Goal: Transaction & Acquisition: Book appointment/travel/reservation

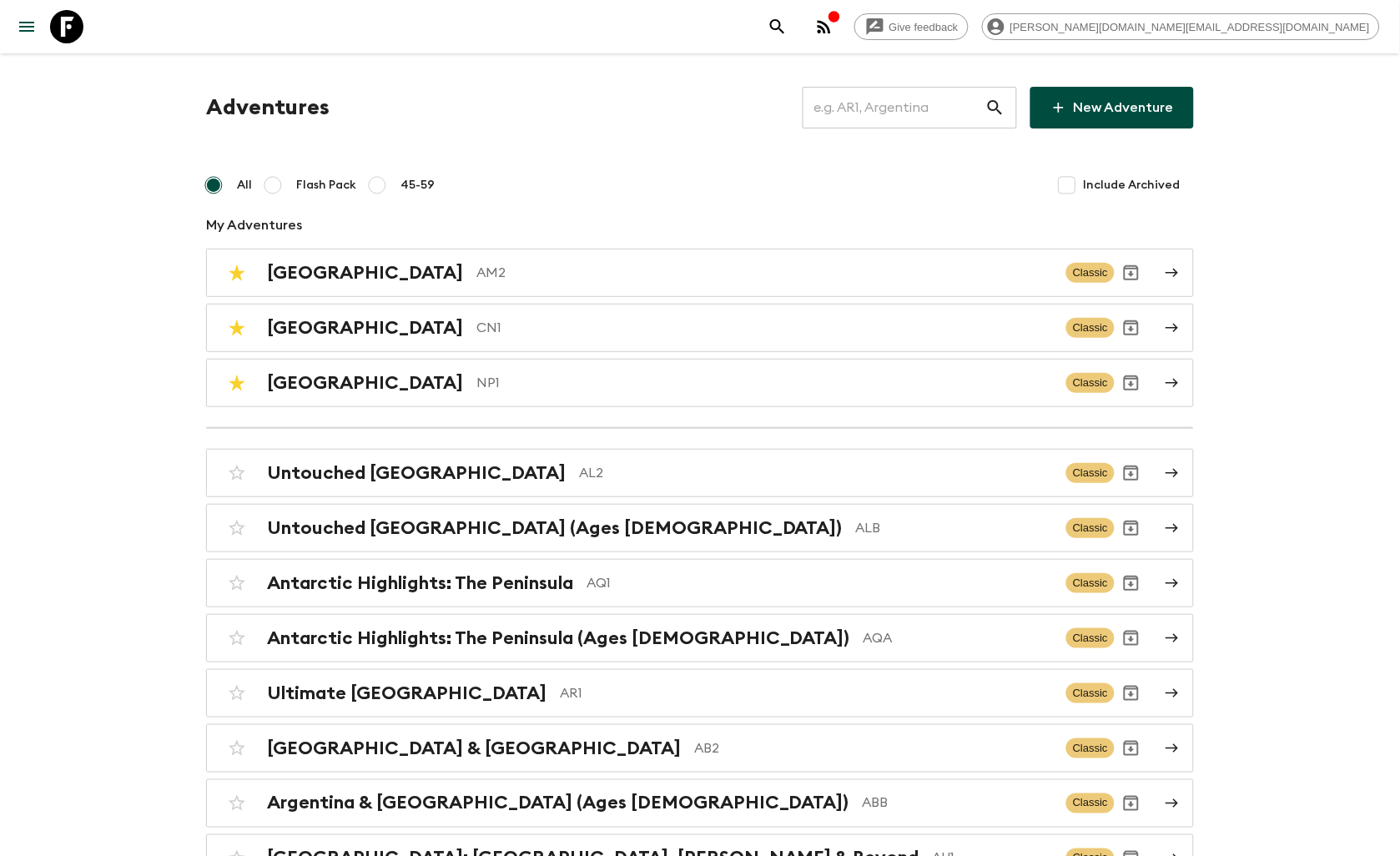
click at [858, 111] on input "text" at bounding box center [894, 108] width 183 height 47
click at [885, 109] on input "text" at bounding box center [894, 108] width 183 height 47
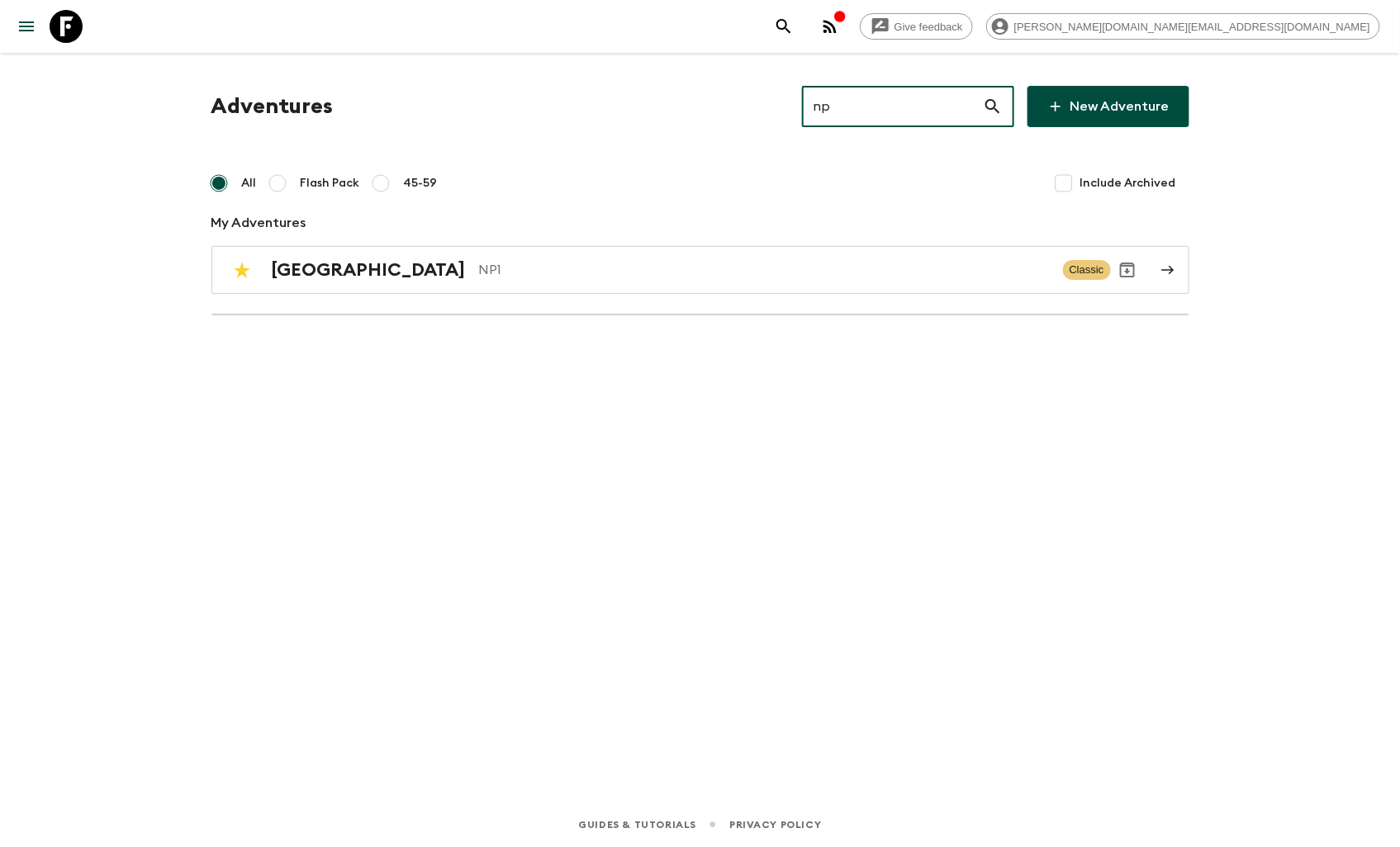
type input "n"
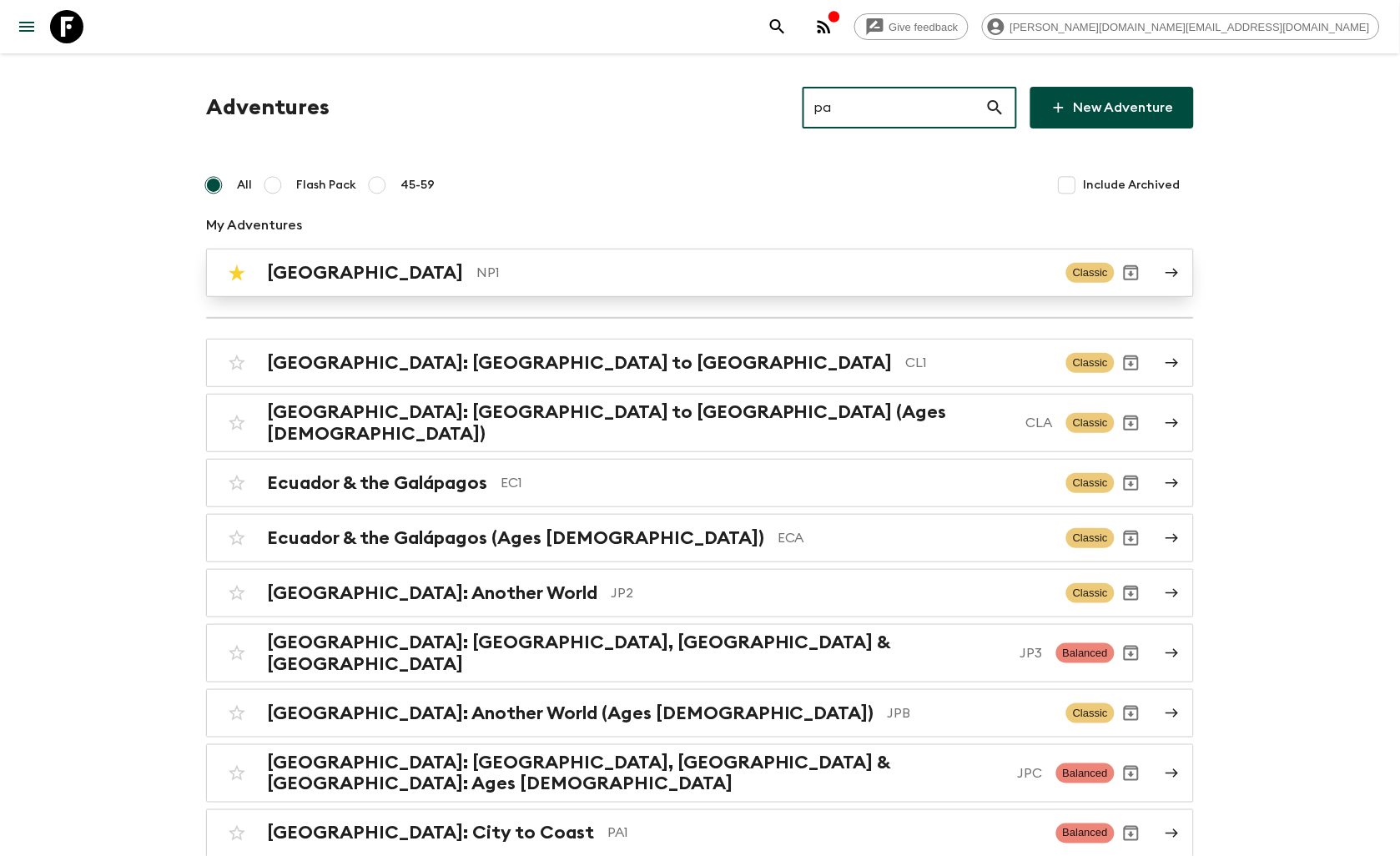
type input "pa"
click at [481, 268] on p "NP1" at bounding box center [765, 273] width 577 height 20
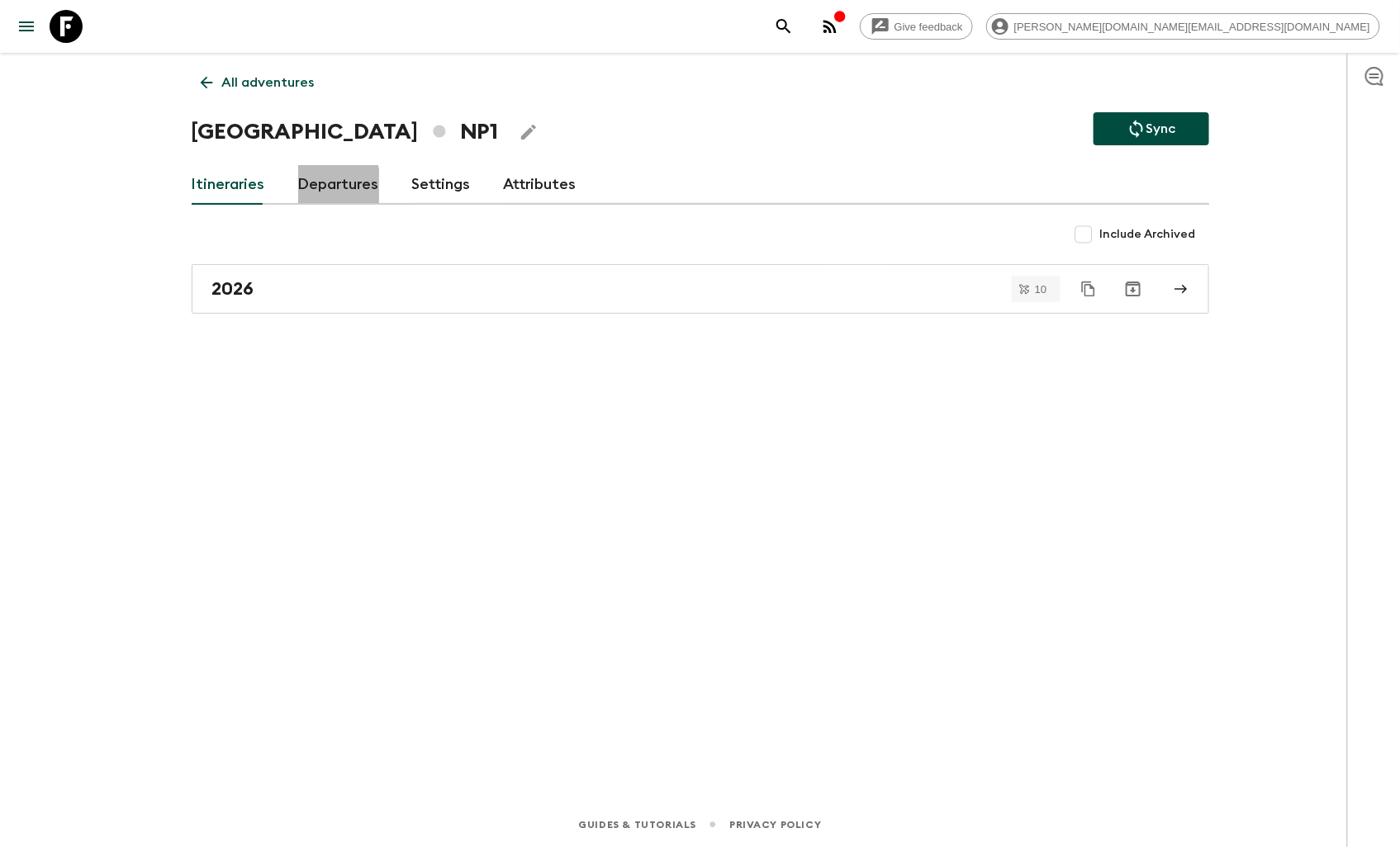
click at [307, 187] on link "Departures" at bounding box center [339, 185] width 81 height 40
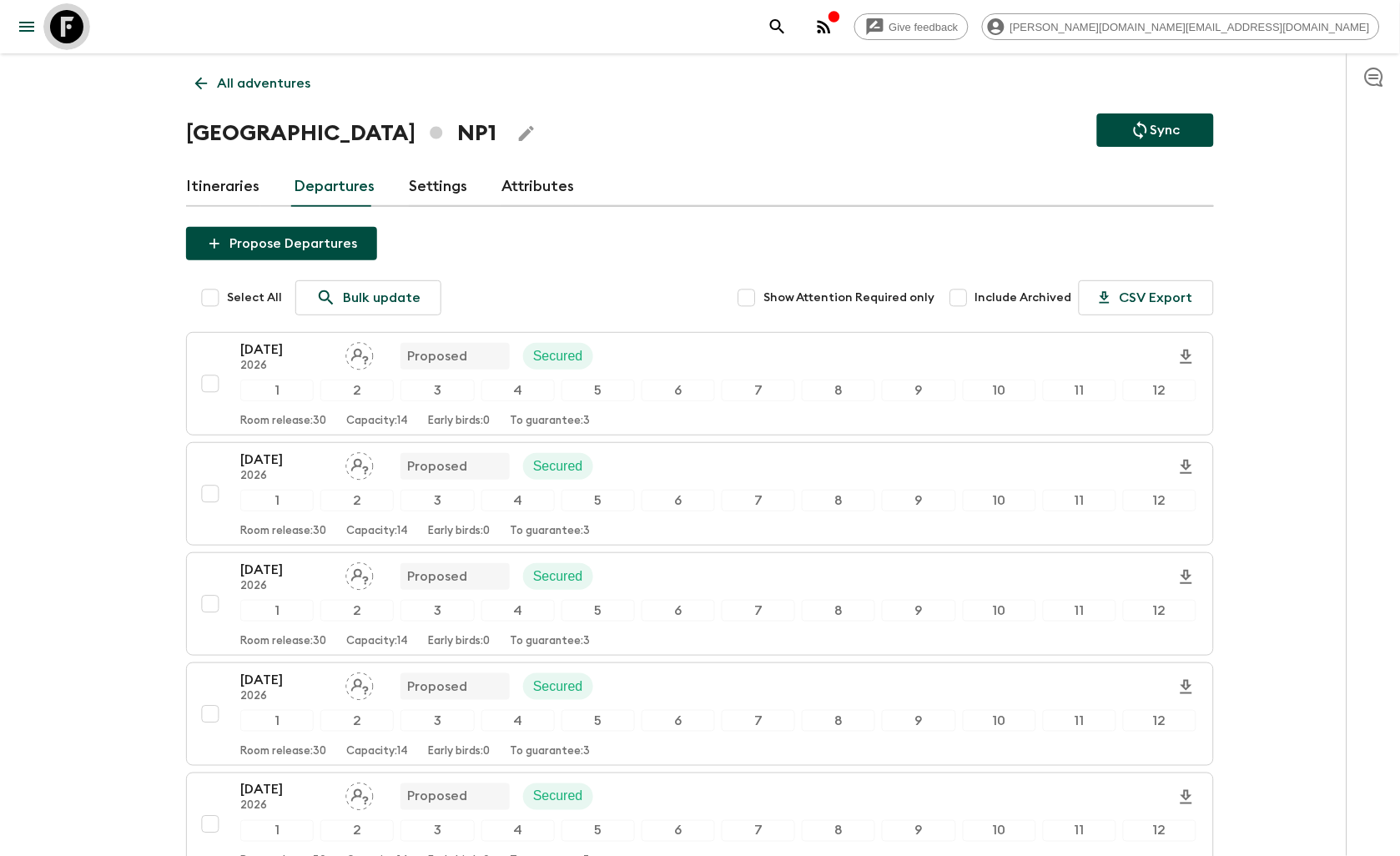
click at [68, 19] on icon at bounding box center [67, 27] width 34 height 34
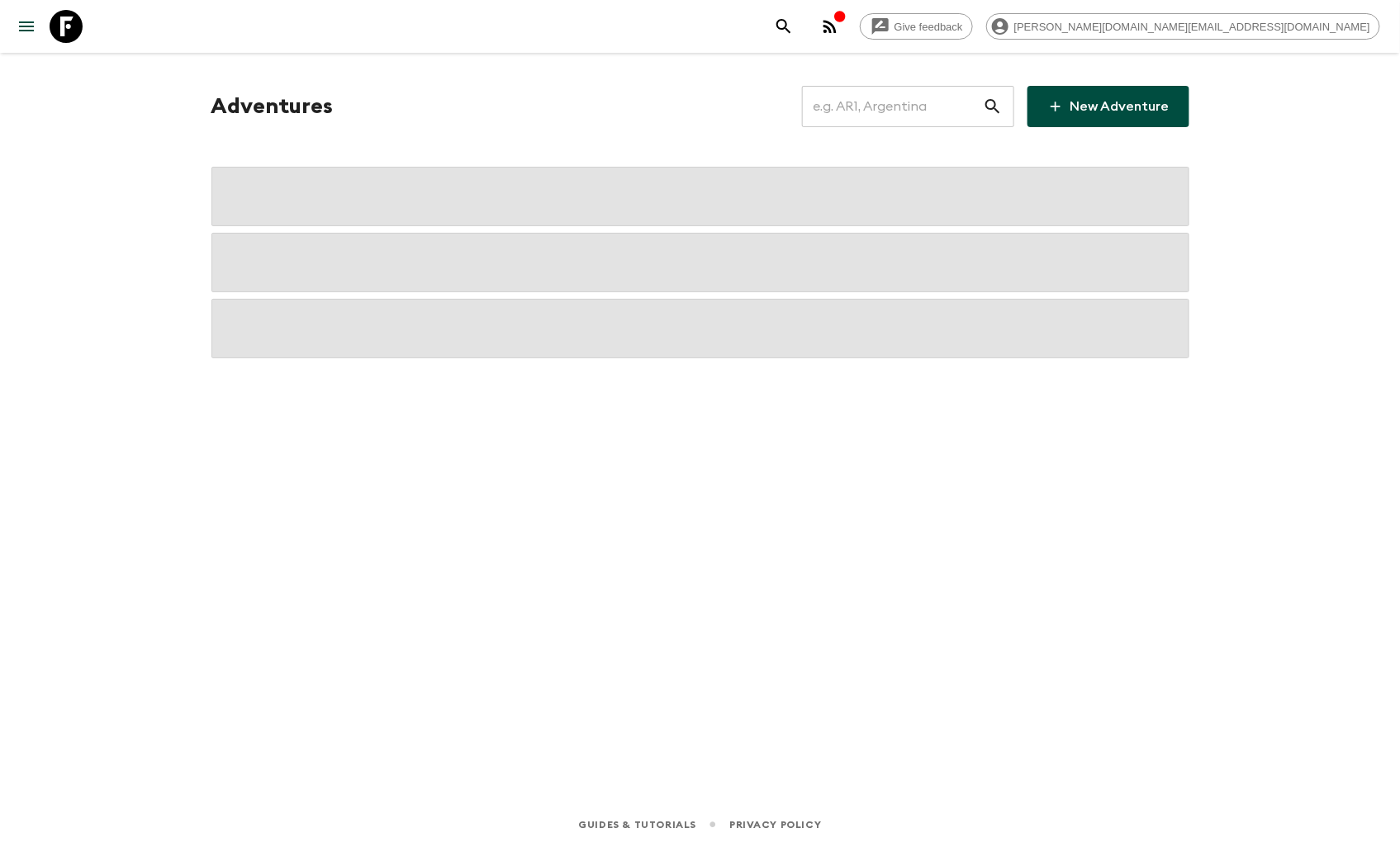
click at [880, 117] on input "text" at bounding box center [892, 107] width 181 height 46
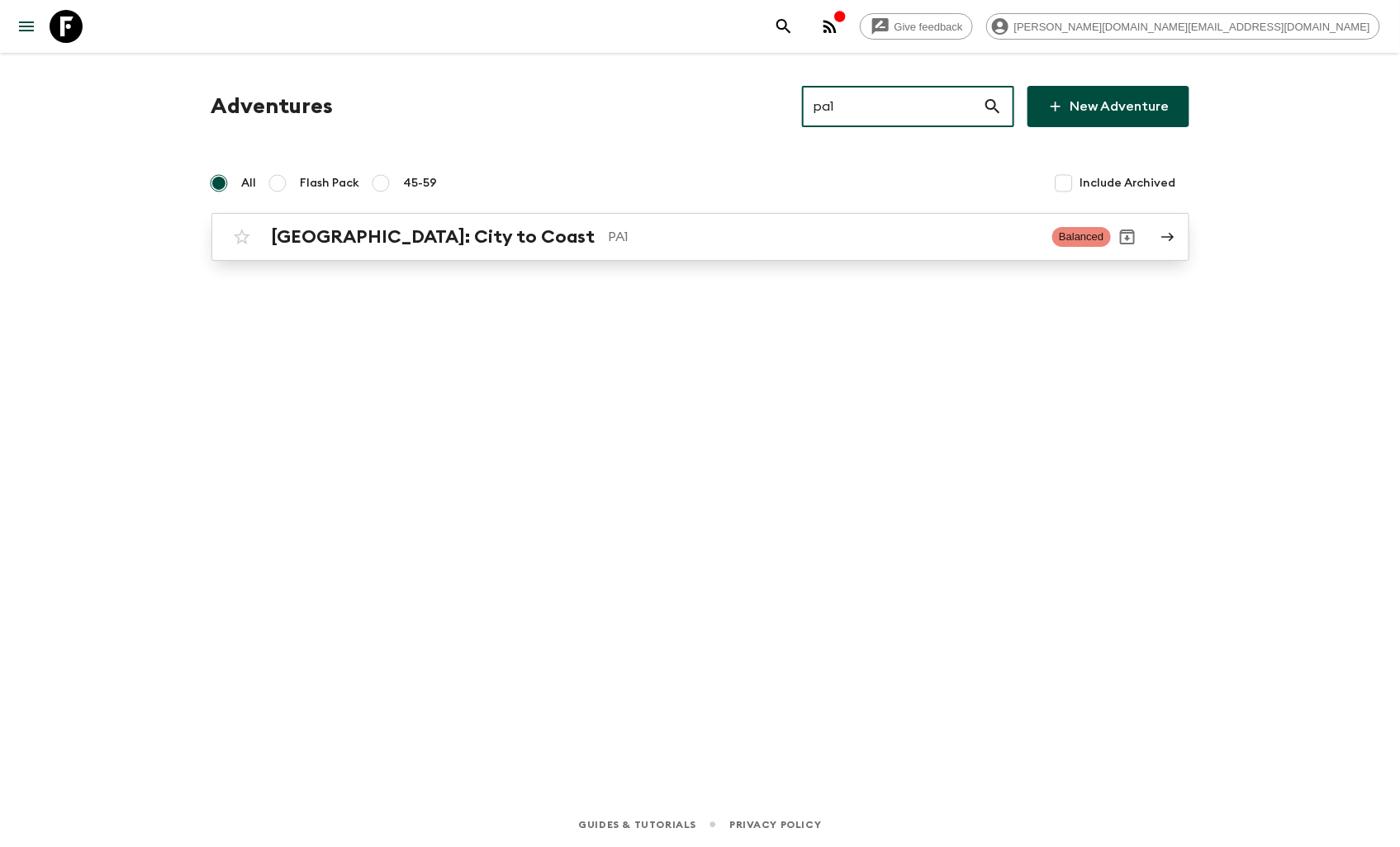
type input "pa1"
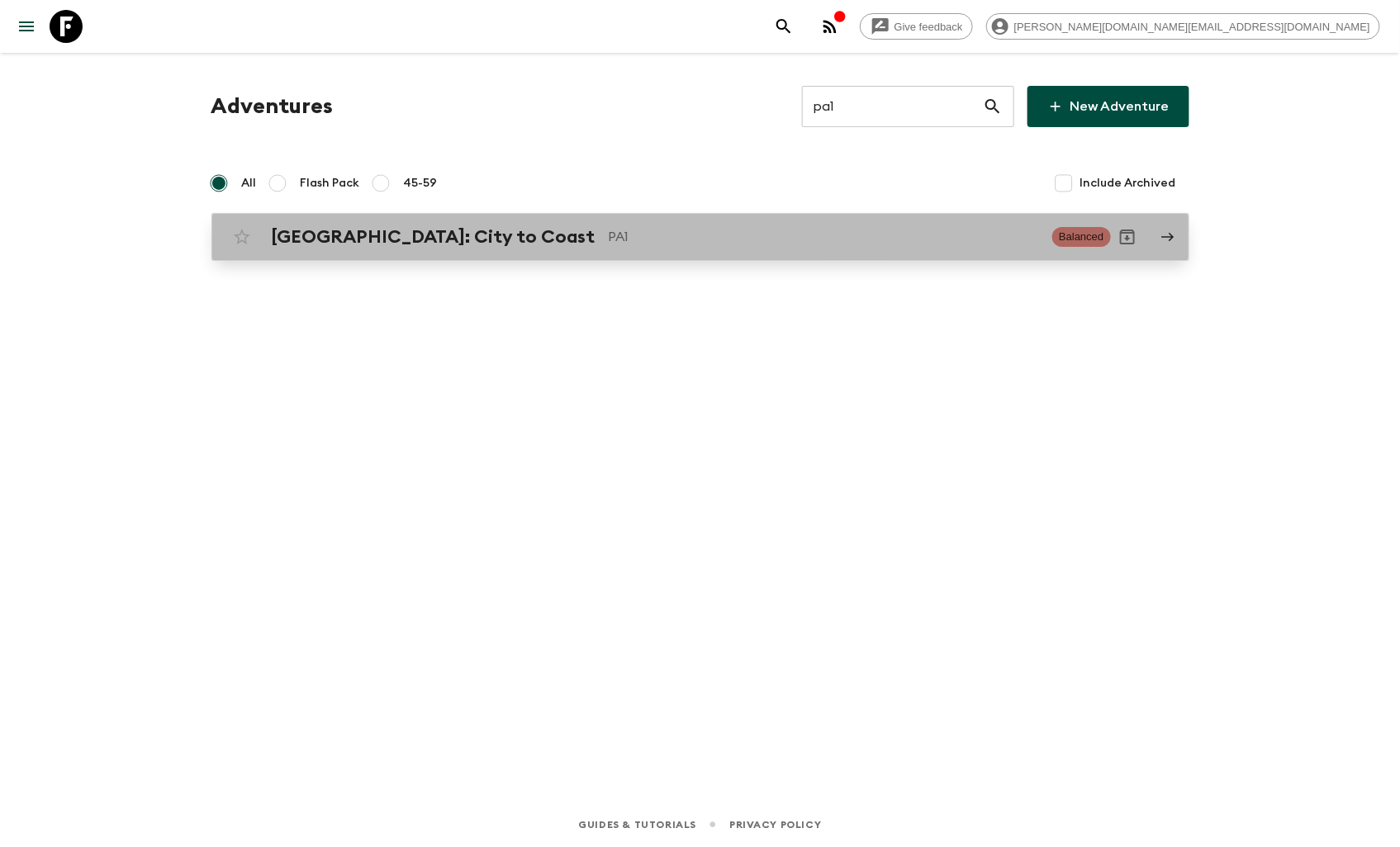
click at [450, 223] on div "Panama: City to Coast PA1 Balanced" at bounding box center [668, 237] width 885 height 33
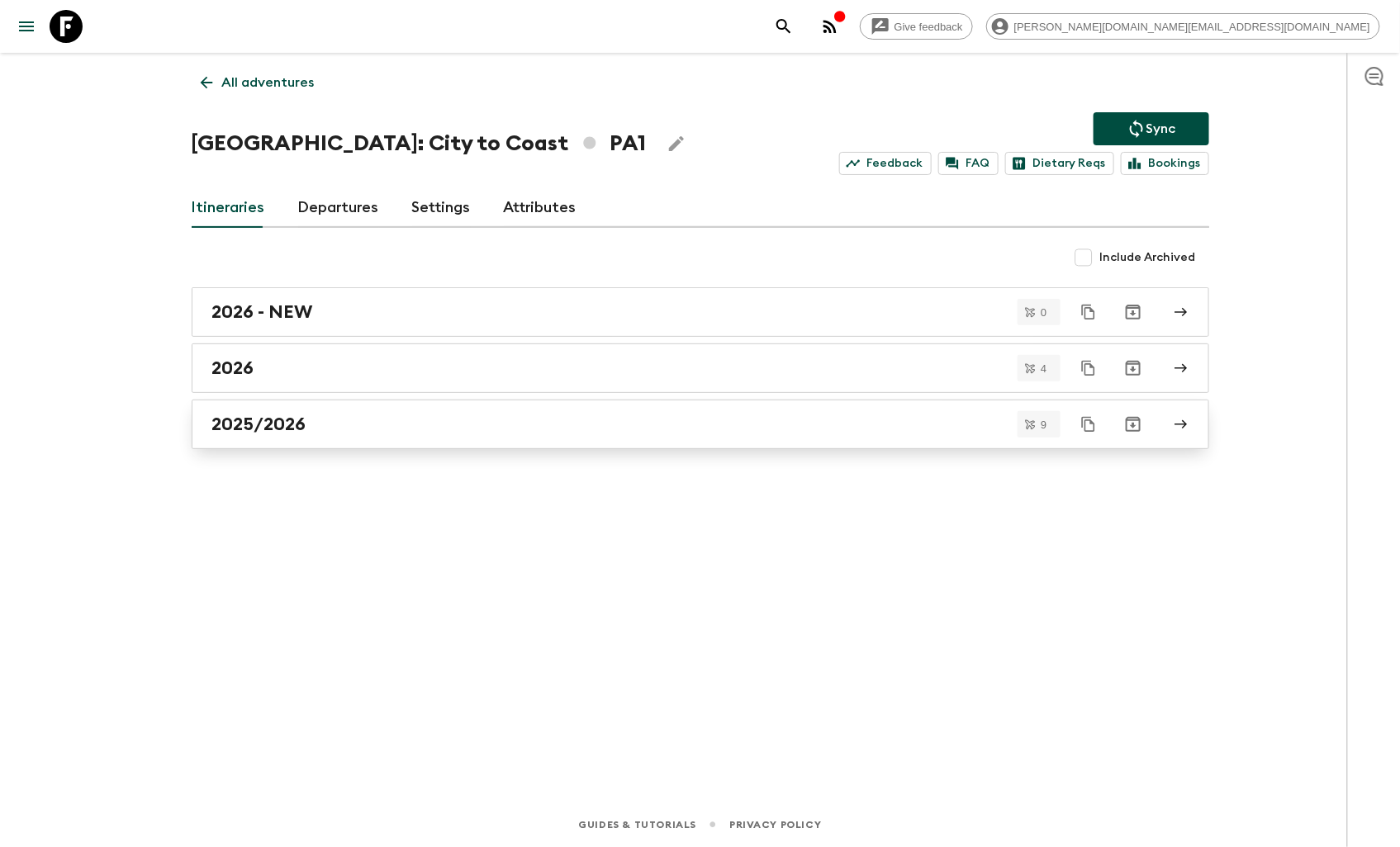
click at [292, 411] on link "2025/2026" at bounding box center [700, 425] width 1017 height 50
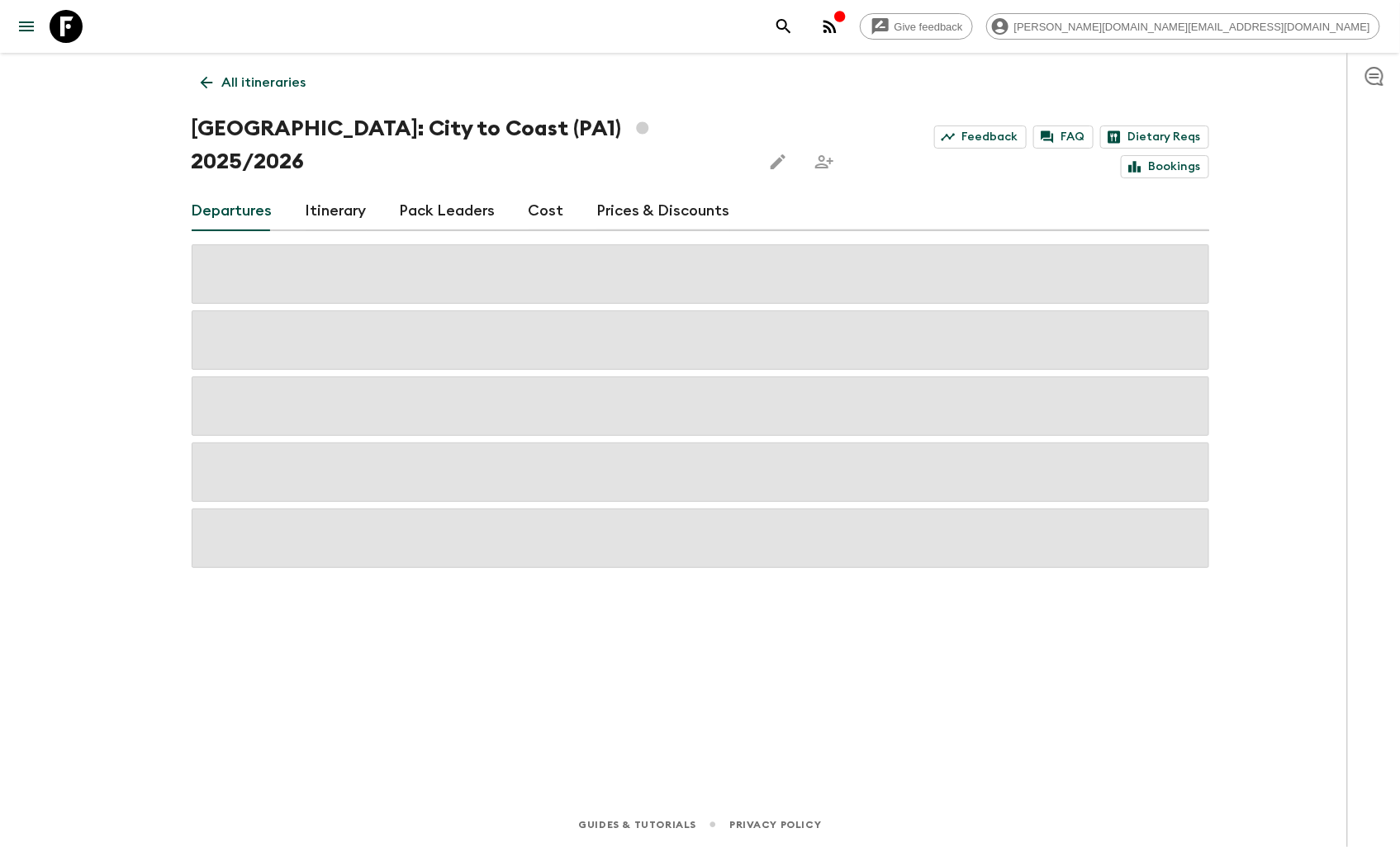
click at [529, 192] on link "Cost" at bounding box center [546, 212] width 36 height 40
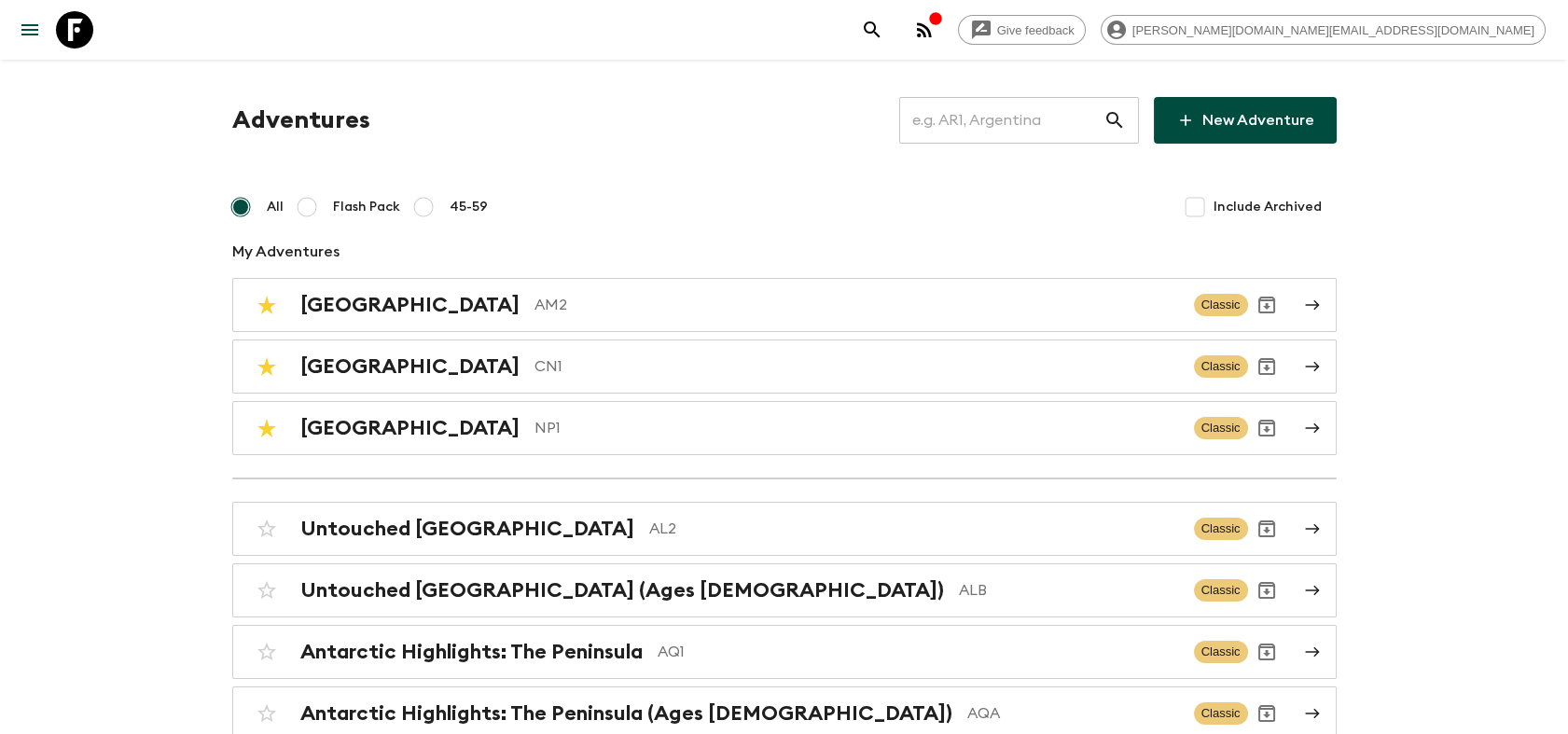
drag, startPoint x: 152, startPoint y: 0, endPoint x: 248, endPoint y: 37, distance: 102.9
click at [248, 37] on div "Give feedback [PERSON_NAME][DOMAIN_NAME][EMAIL_ADDRESS][DOMAIN_NAME]" at bounding box center [784, 30] width 1568 height 60
